Goal: Navigation & Orientation: Locate item on page

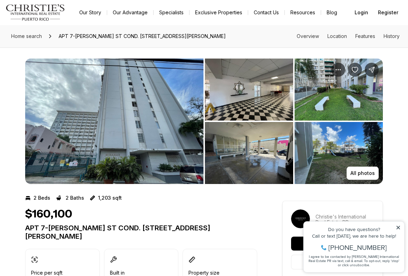
click at [152, 130] on img "View image gallery" at bounding box center [114, 122] width 178 height 126
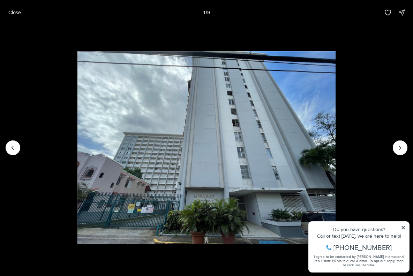
click at [404, 230] on li "1 of 9" at bounding box center [206, 148] width 413 height 246
click at [399, 150] on icon "Next slide" at bounding box center [400, 148] width 7 height 7
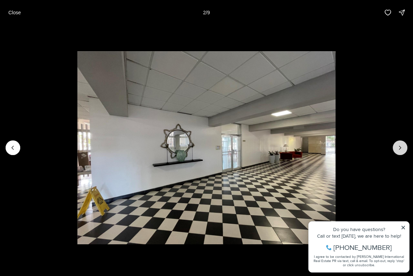
click at [400, 150] on icon "Next slide" at bounding box center [401, 147] width 2 height 3
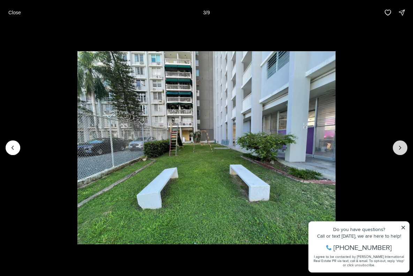
click at [400, 150] on icon "Next slide" at bounding box center [401, 147] width 2 height 3
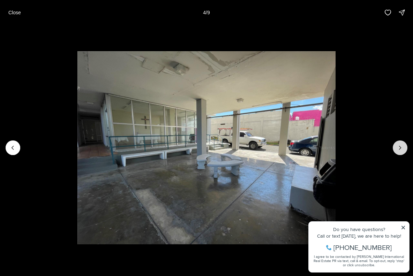
click at [400, 150] on icon "Next slide" at bounding box center [401, 147] width 2 height 3
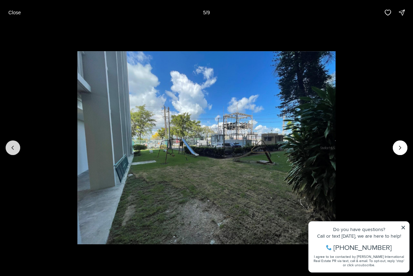
click at [9, 148] on button "Previous slide" at bounding box center [13, 148] width 15 height 15
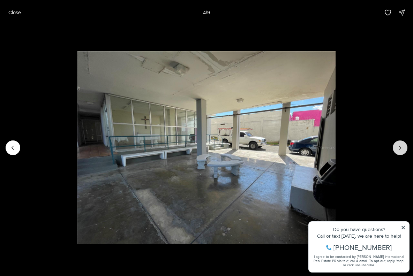
click at [398, 150] on icon "Next slide" at bounding box center [400, 148] width 7 height 7
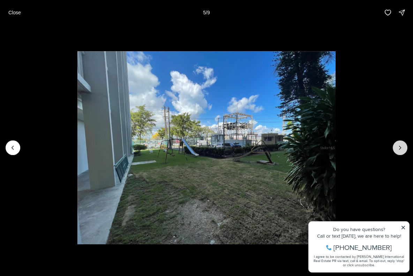
click at [395, 147] on button "Next slide" at bounding box center [400, 148] width 15 height 15
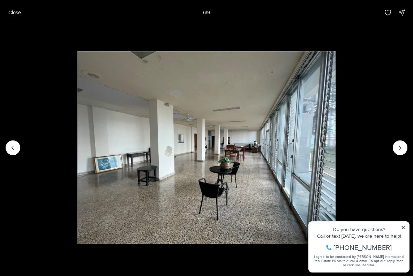
click at [403, 228] on li "6 of 9" at bounding box center [206, 148] width 413 height 246
click at [405, 230] on li "6 of 9" at bounding box center [206, 148] width 413 height 246
click at [400, 154] on button "Next slide" at bounding box center [400, 148] width 15 height 15
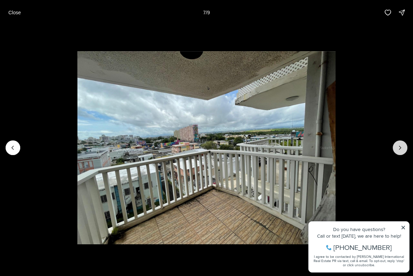
click at [400, 154] on button "Next slide" at bounding box center [400, 148] width 15 height 15
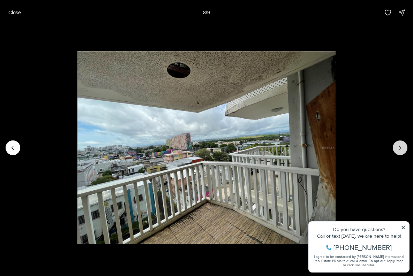
click at [400, 154] on button "Next slide" at bounding box center [400, 148] width 15 height 15
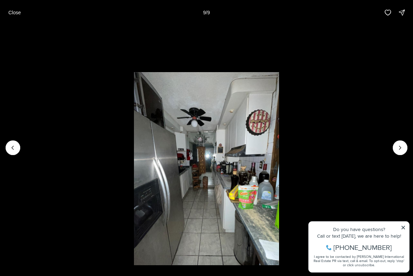
click at [400, 149] on div at bounding box center [400, 148] width 15 height 15
click at [12, 14] on p "Close" at bounding box center [14, 13] width 13 height 6
